Goal: Information Seeking & Learning: Learn about a topic

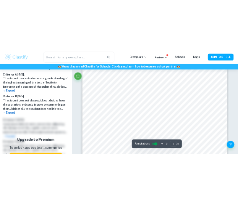
scroll to position [175, 0]
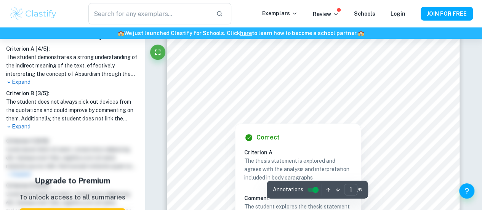
click at [266, 120] on div "Correct Criterion A The thesis statement is explored and agrees with the analys…" at bounding box center [298, 214] width 127 height 189
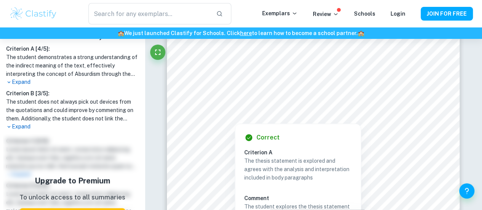
drag, startPoint x: 266, startPoint y: 120, endPoint x: 148, endPoint y: 75, distance: 125.8
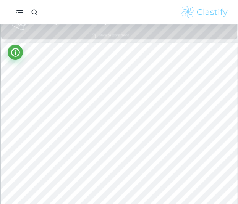
scroll to position [390, 0]
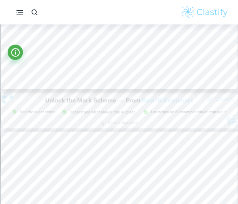
type input "3"
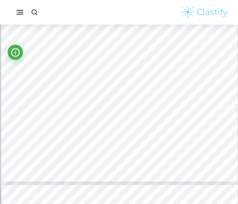
scroll to position [938, 0]
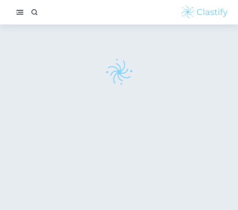
click at [34, 16] on icon "button" at bounding box center [35, 12] width 8 height 8
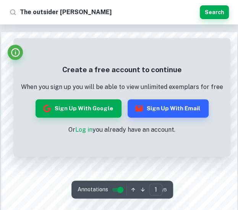
type input "The outsider albert camus"
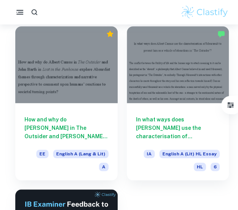
scroll to position [51, 0]
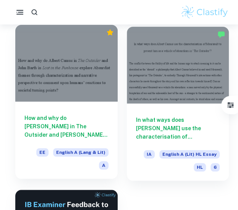
click at [80, 136] on h6 "How and why do Albert Camus in The Outsider and John Barth in Lost in the Funho…" at bounding box center [66, 126] width 84 height 25
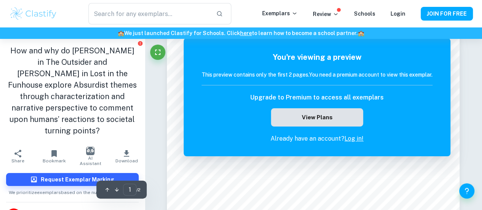
scroll to position [125, 0]
click at [237, 119] on button "View Plans" at bounding box center [317, 117] width 92 height 18
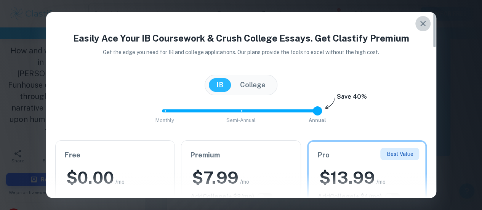
click at [237, 18] on button "button" at bounding box center [423, 23] width 15 height 15
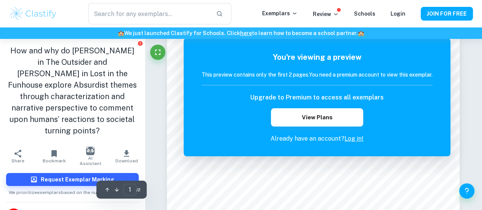
click at [237, 135] on link "Log in!" at bounding box center [354, 138] width 19 height 7
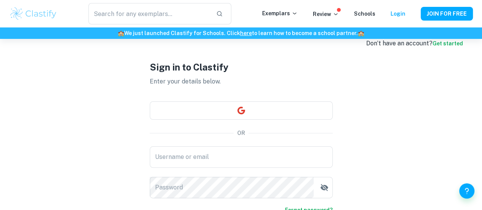
scroll to position [12, 0]
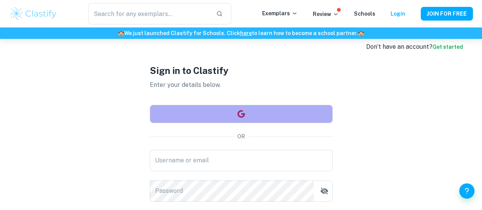
click at [237, 116] on icon "button" at bounding box center [241, 114] width 8 height 8
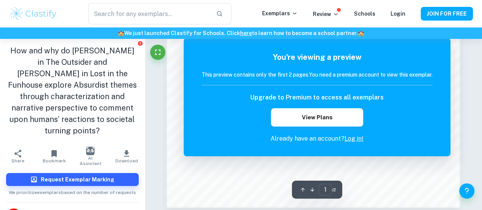
scroll to position [721, 0]
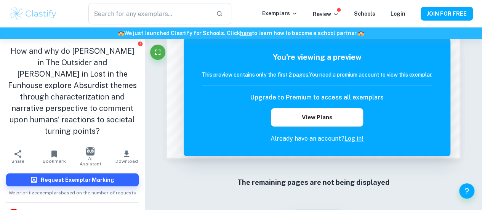
type input "The outsider albert camus"
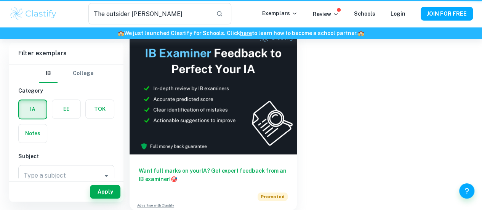
scroll to position [39, 0]
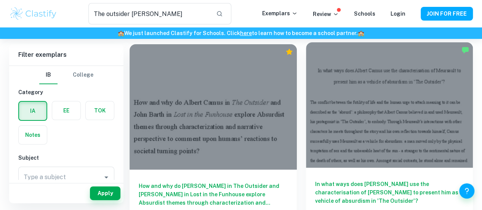
click at [237, 180] on h6 "In what ways does [PERSON_NAME] use the characterisation of [PERSON_NAME] to pr…" at bounding box center [389, 192] width 149 height 25
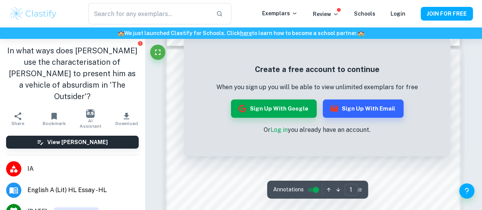
scroll to position [429, 0]
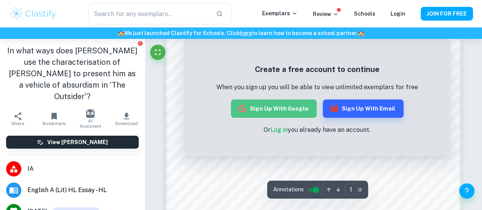
click at [237, 108] on button "Sign up with Google" at bounding box center [274, 109] width 86 height 18
